Goal: Task Accomplishment & Management: Use online tool/utility

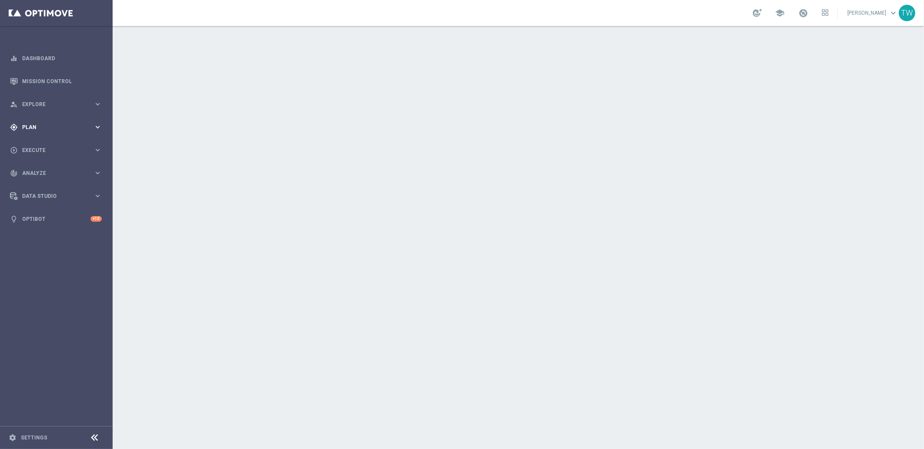
click at [98, 121] on div "gps_fixed Plan keyboard_arrow_right" at bounding box center [56, 127] width 112 height 23
click at [80, 172] on span "Templates" at bounding box center [54, 170] width 62 height 5
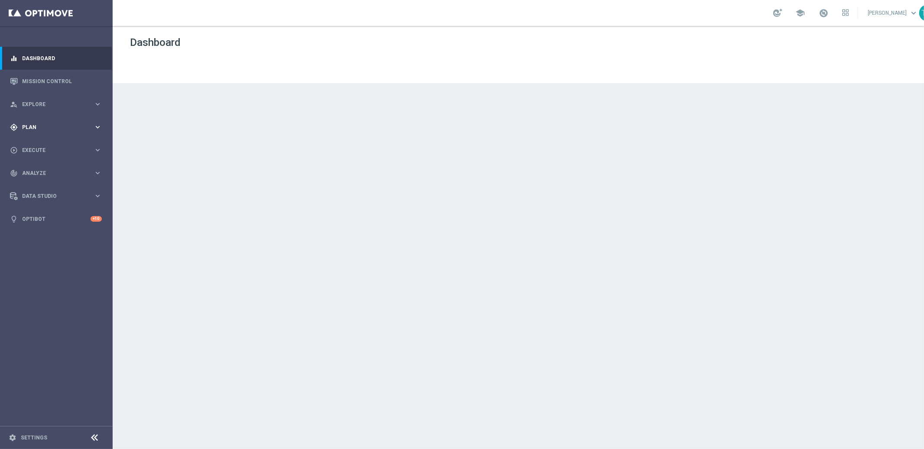
click at [97, 132] on div "gps_fixed Plan keyboard_arrow_right" at bounding box center [56, 127] width 112 height 23
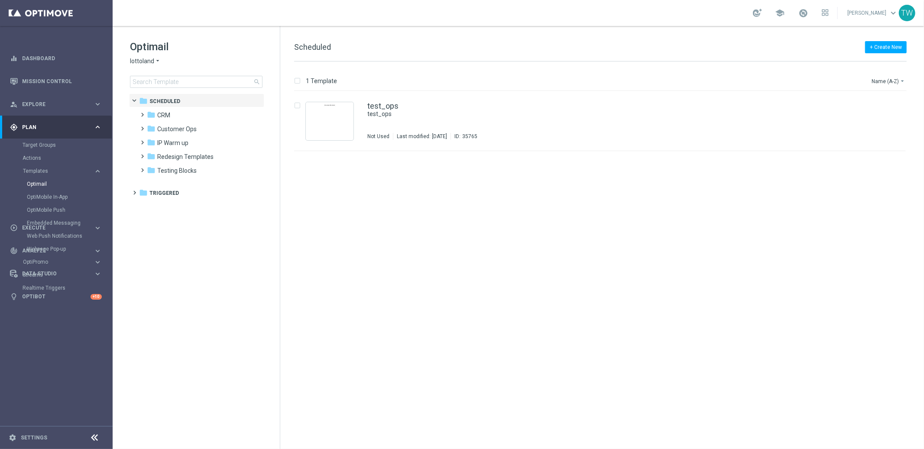
click at [146, 62] on span "lottoland" at bounding box center [142, 61] width 24 height 8
click at [158, 82] on div "KenoGO" at bounding box center [162, 81] width 65 height 10
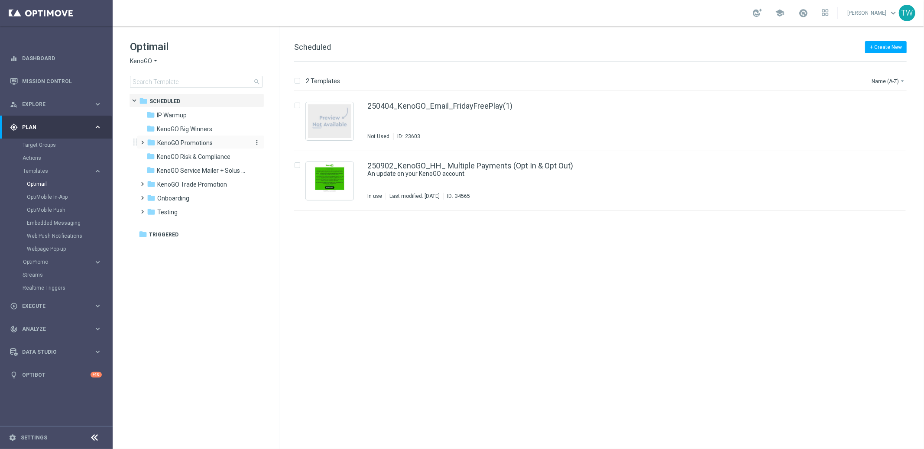
click at [197, 145] on span "KenoGO Promotions" at bounding box center [184, 143] width 55 height 8
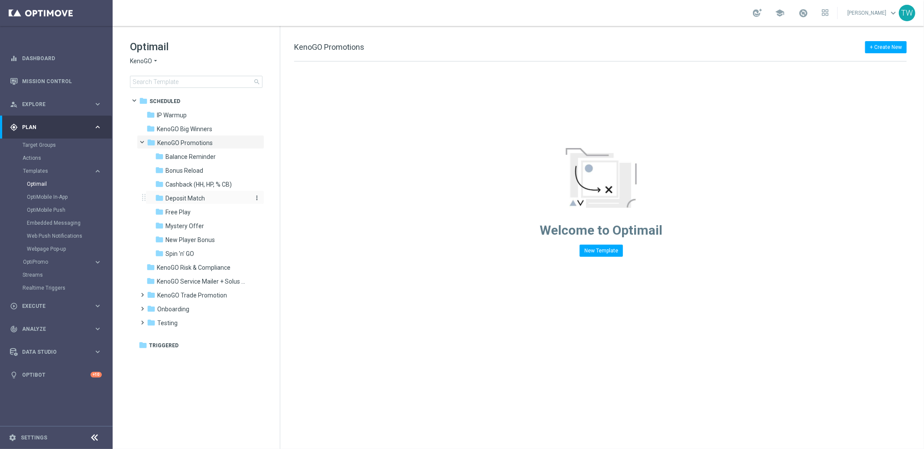
click at [210, 198] on div "folder Deposit Match" at bounding box center [201, 199] width 92 height 10
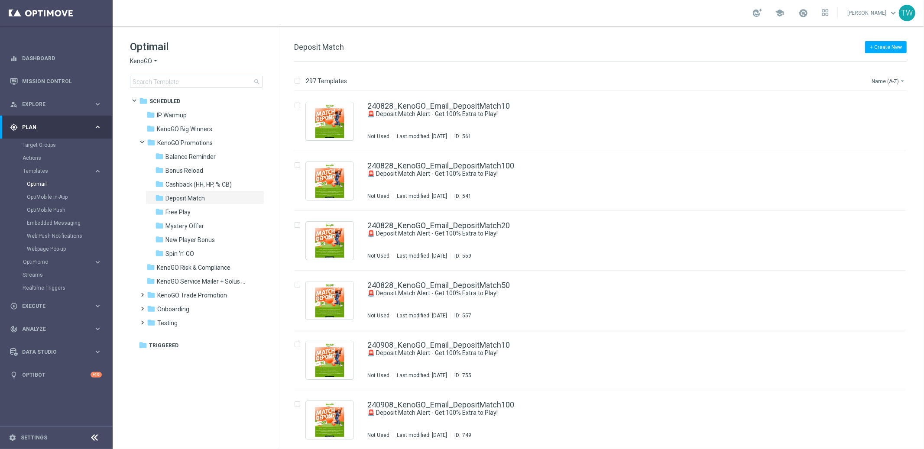
drag, startPoint x: 896, startPoint y: 78, endPoint x: 896, endPoint y: 84, distance: 6.1
click at [896, 78] on button "Name (A-Z) arrow_drop_down" at bounding box center [888, 81] width 36 height 10
click at [882, 115] on div "Date Modified (Newest)" at bounding box center [871, 120] width 69 height 12
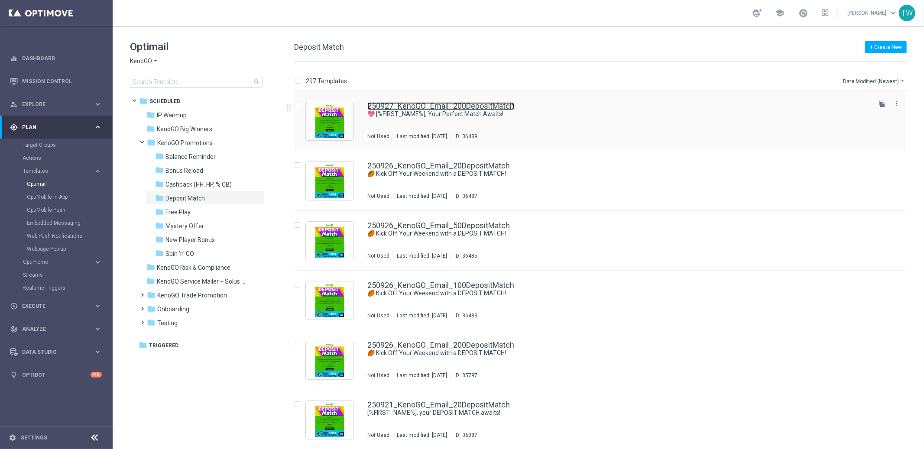
click at [478, 108] on link "250927_KenoGO_Email_200DepositMatch" at bounding box center [440, 106] width 147 height 8
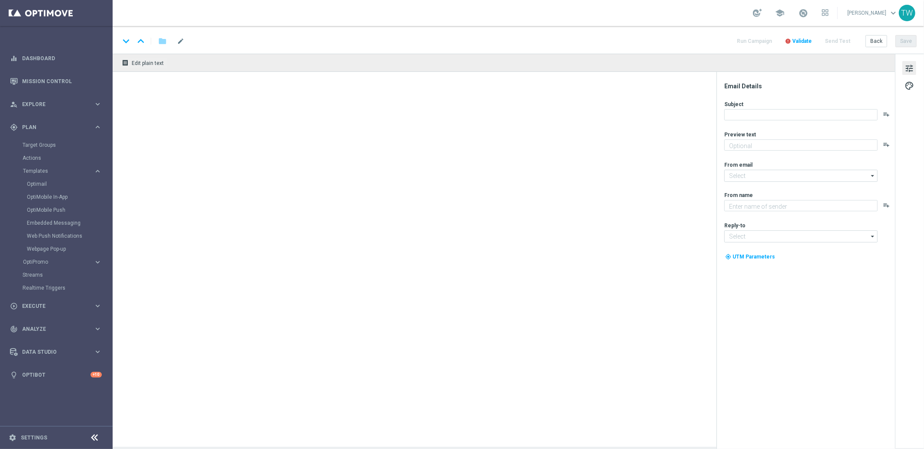
type textarea "Enjoy a 100% Deposit Match today!"
type input "mail@crm.kenogo.com.au"
type textarea "KenoGO"
type input "support@kenogo.com.au"
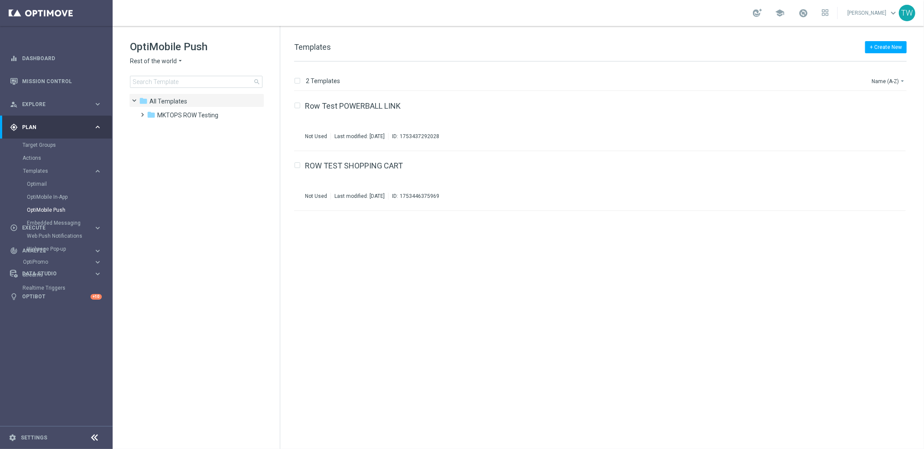
click at [156, 62] on span "Rest of the world" at bounding box center [153, 61] width 47 height 8
click at [0, 0] on span "KenoGO Australia" at bounding box center [0, 0] width 0 height 0
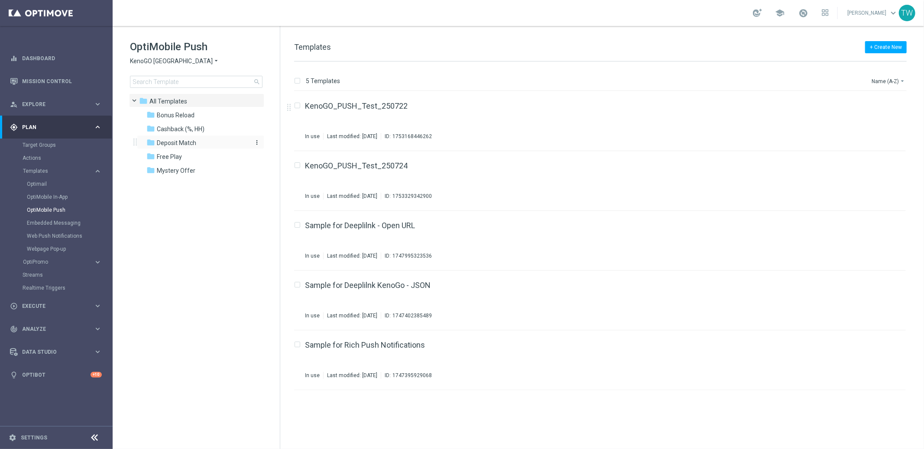
click at [207, 144] on div "folder Deposit Match" at bounding box center [196, 143] width 100 height 10
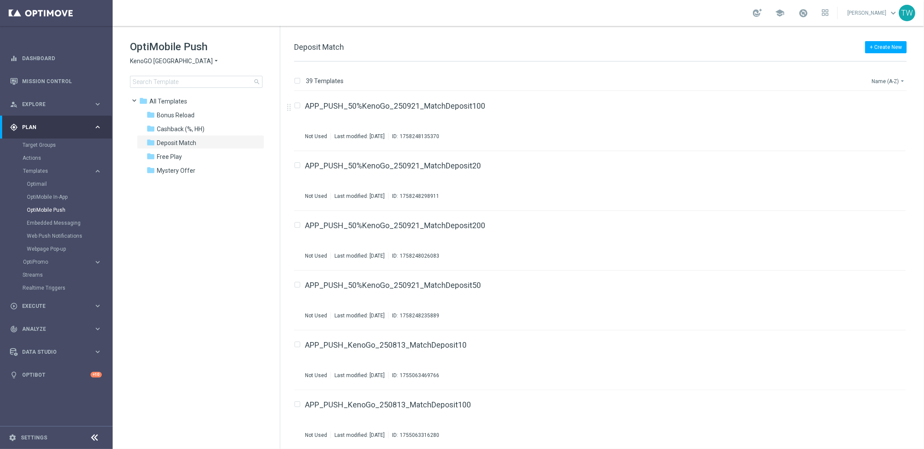
click at [878, 78] on button "Name (A-Z) arrow_drop_down" at bounding box center [888, 81] width 36 height 10
click at [879, 119] on span "Date Modified (Newest)" at bounding box center [873, 119] width 58 height 6
click at [445, 104] on link "APP_PUSH_KenoGo_250927_MatchDeposit200" at bounding box center [388, 106] width 166 height 8
